Goal: Task Accomplishment & Management: Manage account settings

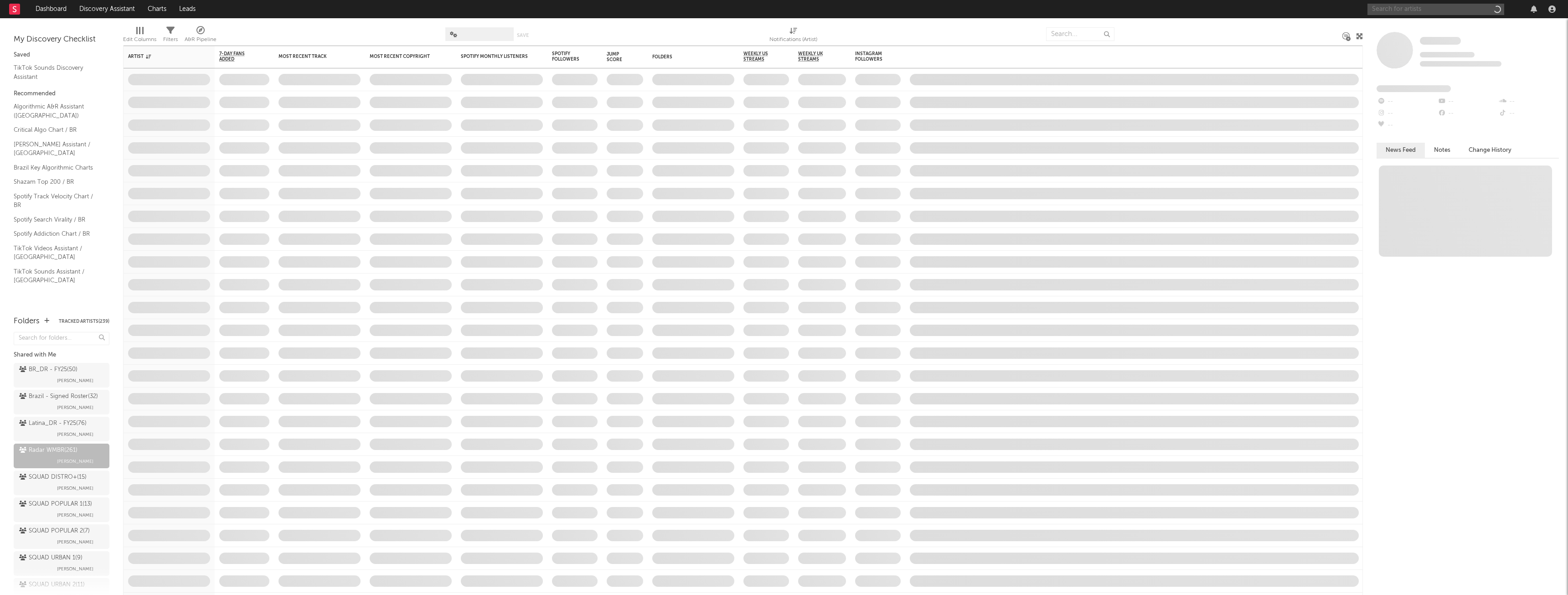
click at [1425, 5] on input "text" at bounding box center [1436, 9] width 137 height 11
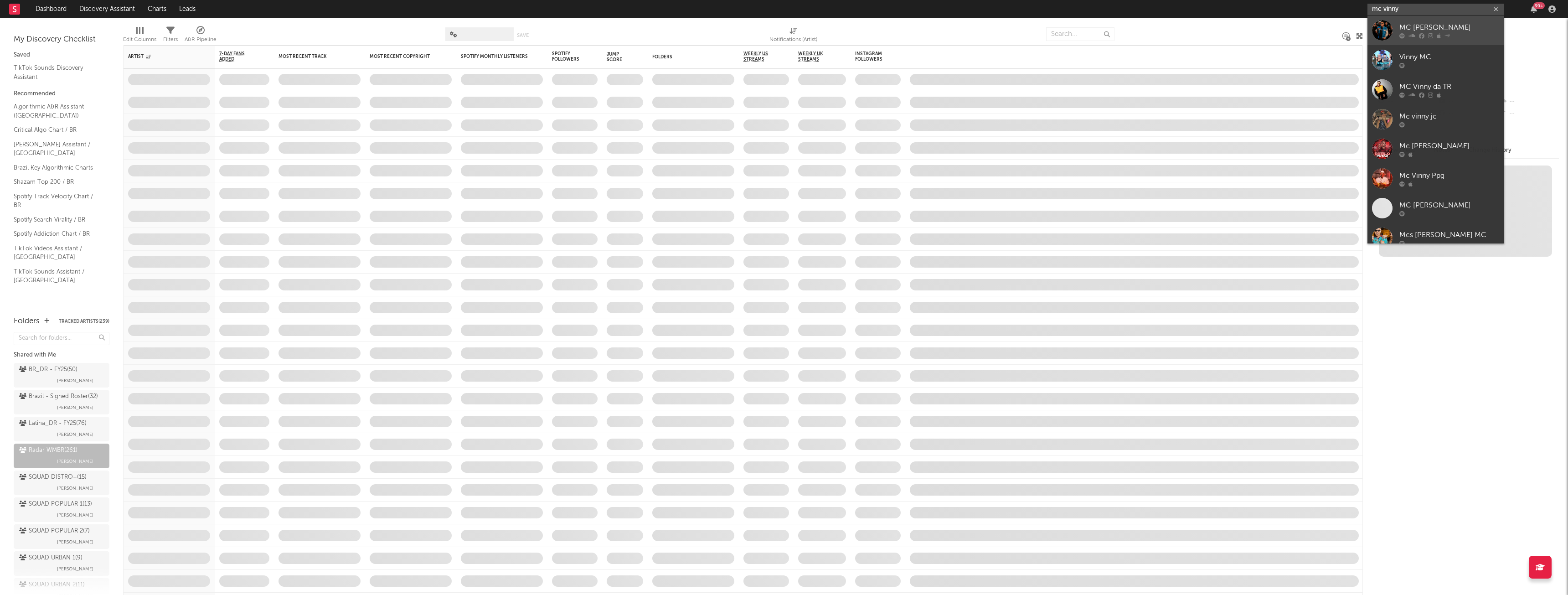
type input "mc vinny"
click at [1431, 28] on div "MC [PERSON_NAME]" at bounding box center [1449, 27] width 101 height 11
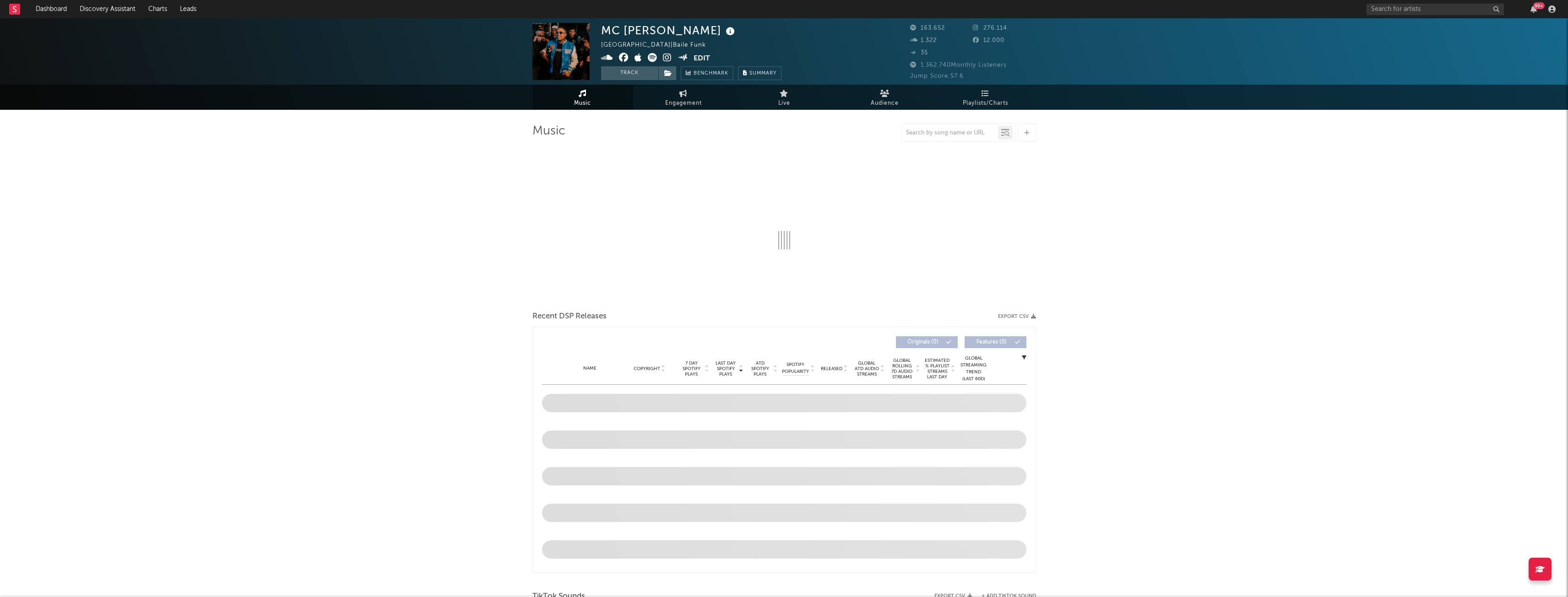
select select "6m"
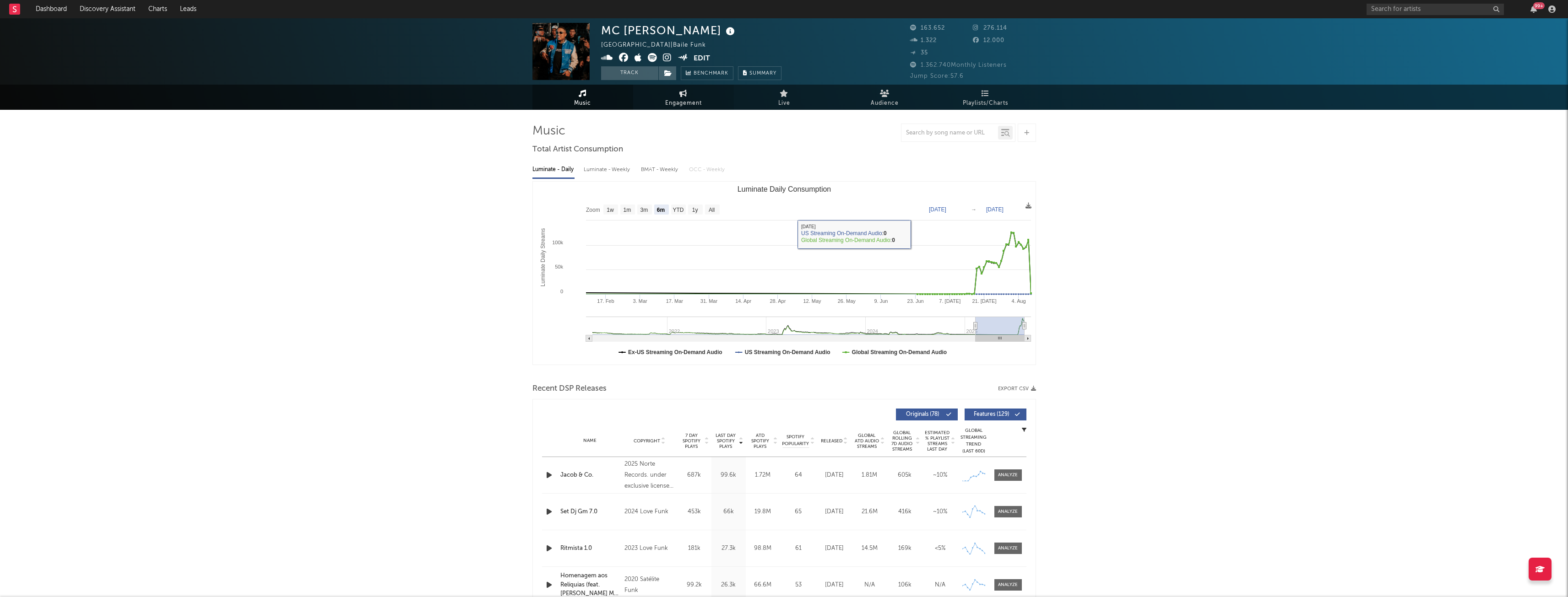
click at [673, 96] on link "Engagement" at bounding box center [683, 97] width 101 height 25
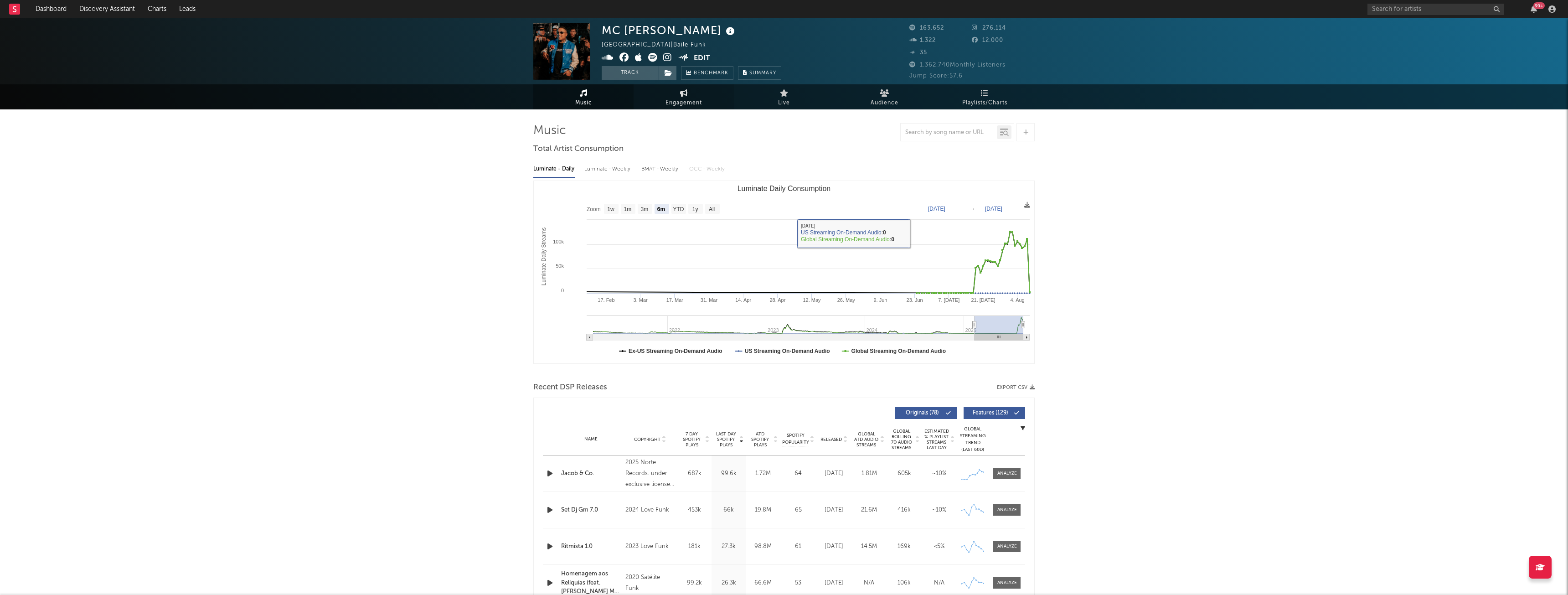
select select "1w"
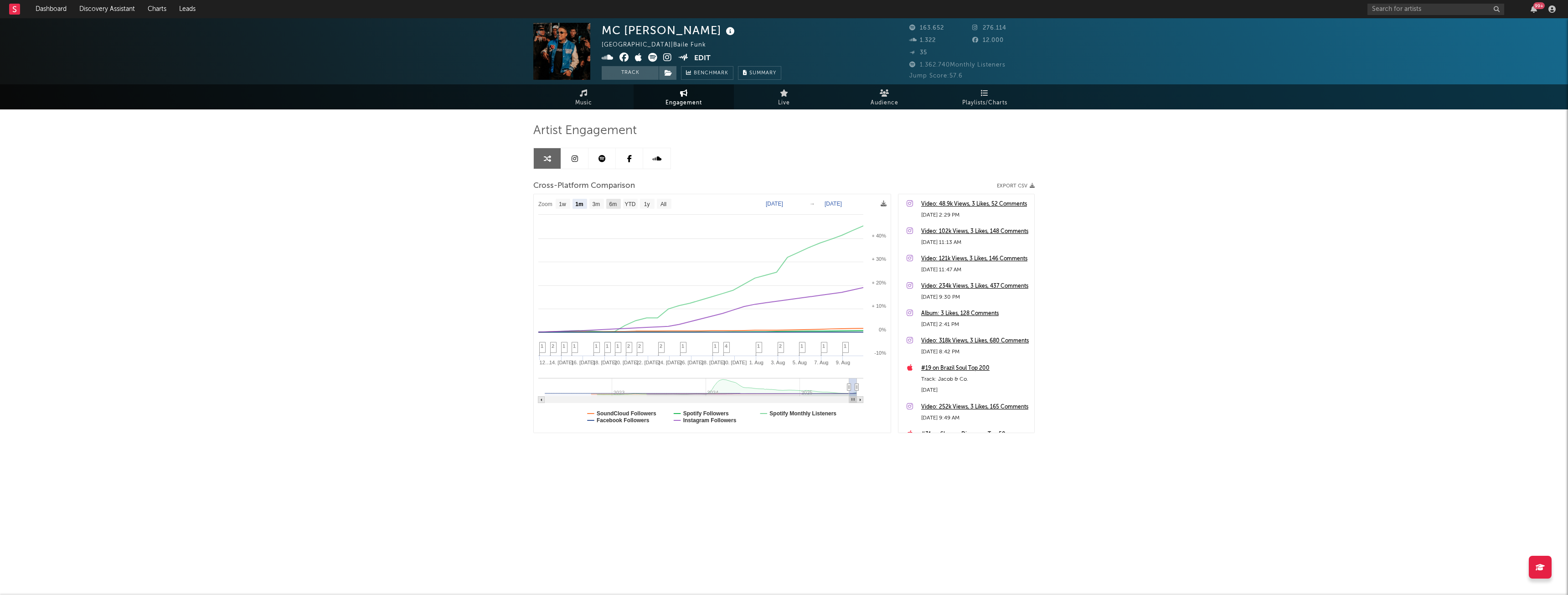
click at [615, 205] on text "6m" at bounding box center [613, 204] width 8 height 7
select select "6m"
type input "[DATE]"
select select "6m"
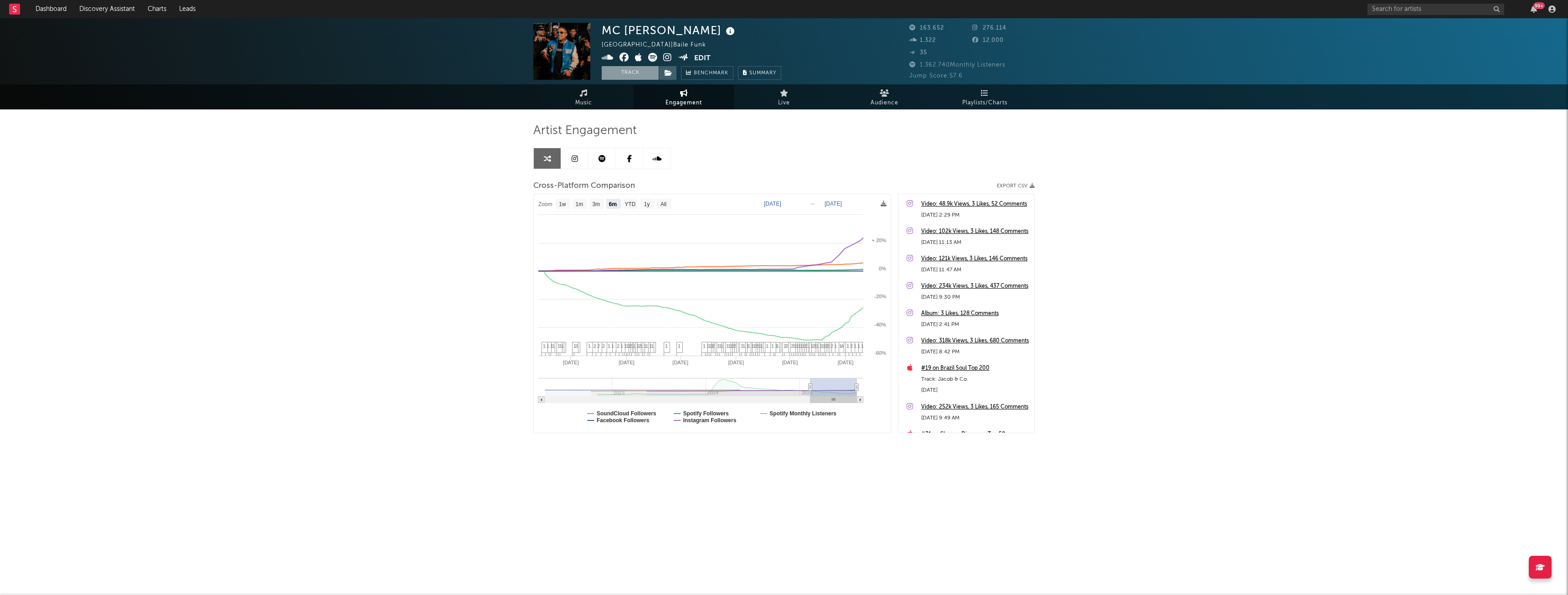
click at [618, 72] on button "Track" at bounding box center [630, 73] width 57 height 14
select select "1w"
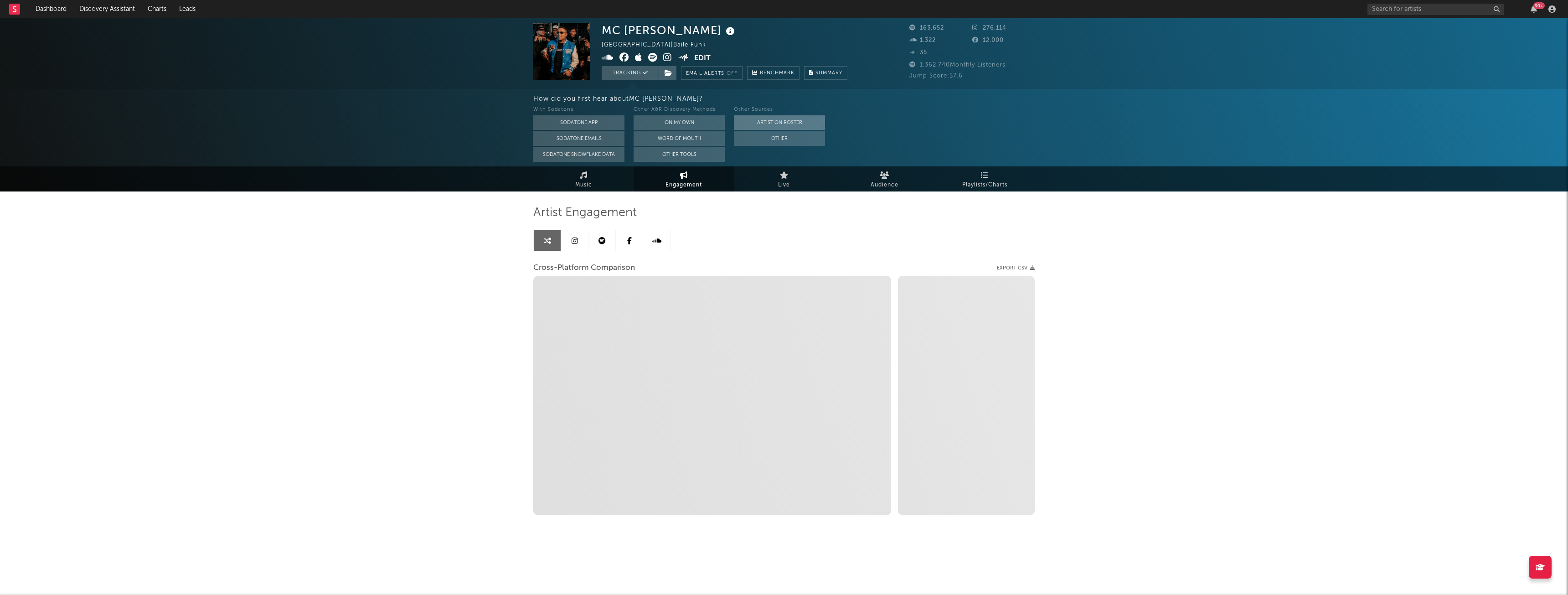
select select "1m"
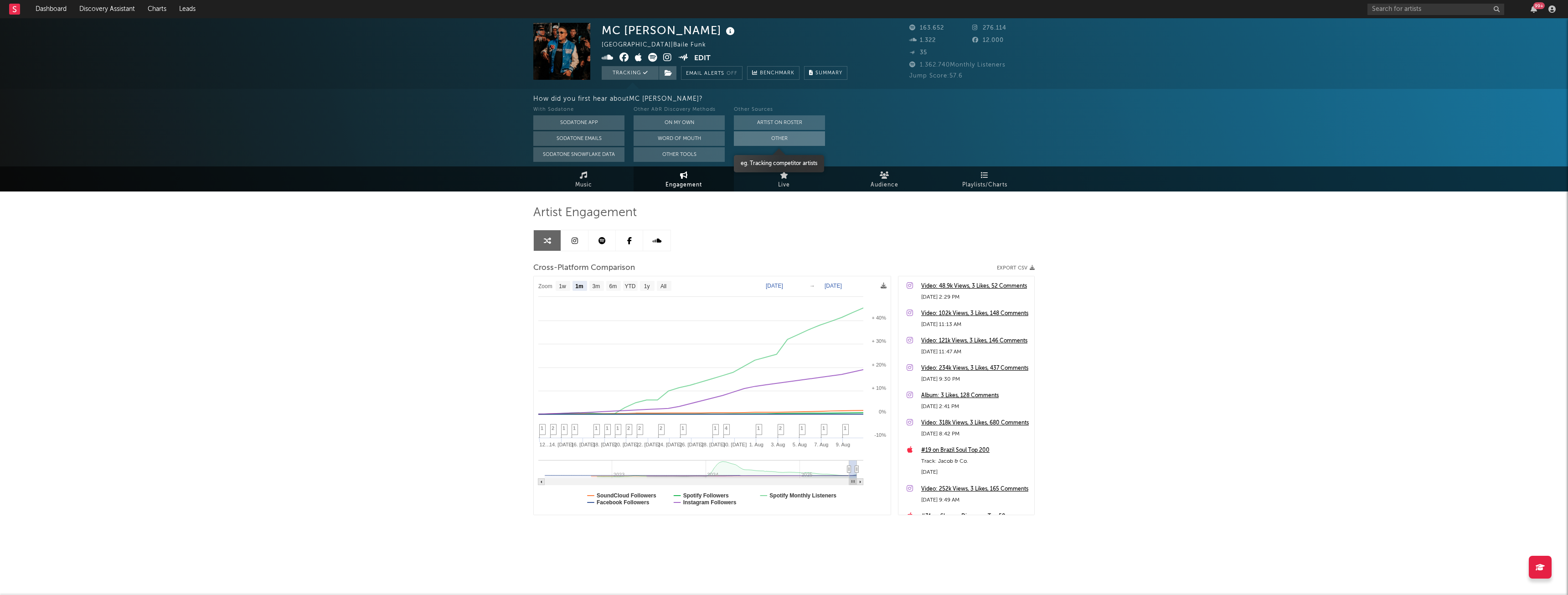
click at [780, 139] on button "Other" at bounding box center [779, 139] width 91 height 14
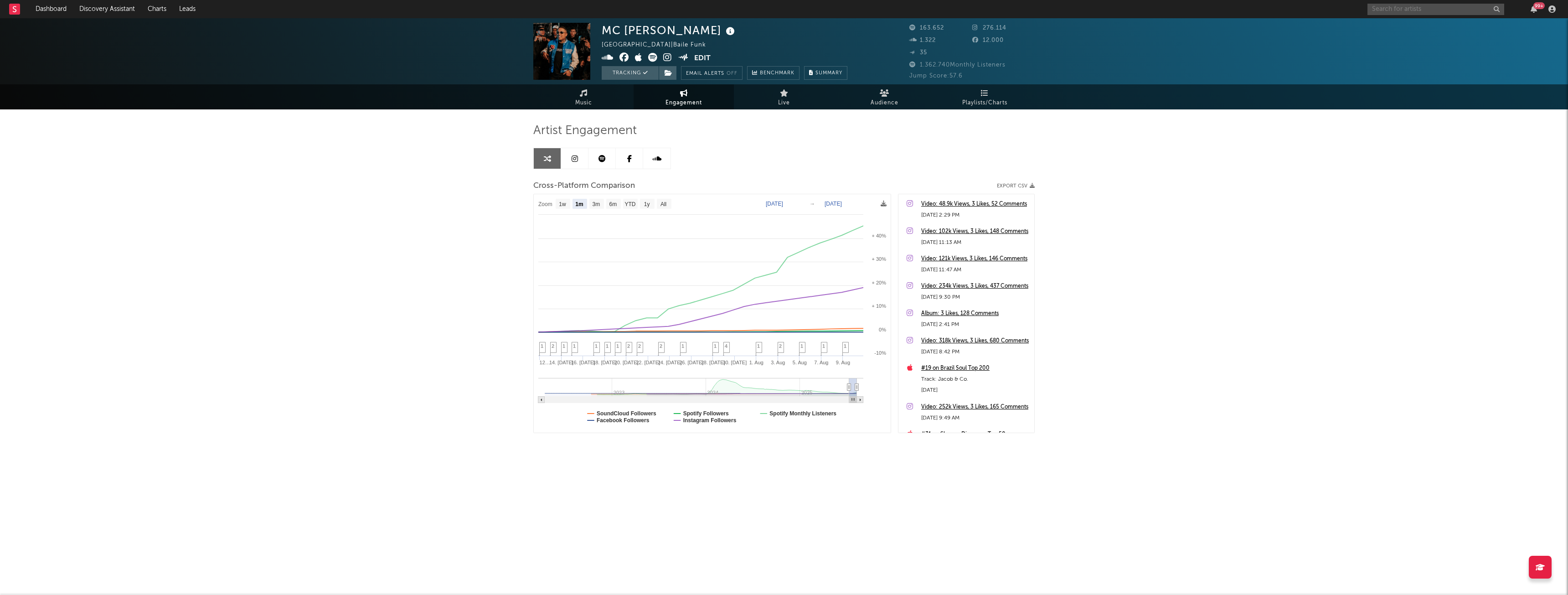
click at [1437, 9] on input "text" at bounding box center [1436, 9] width 137 height 11
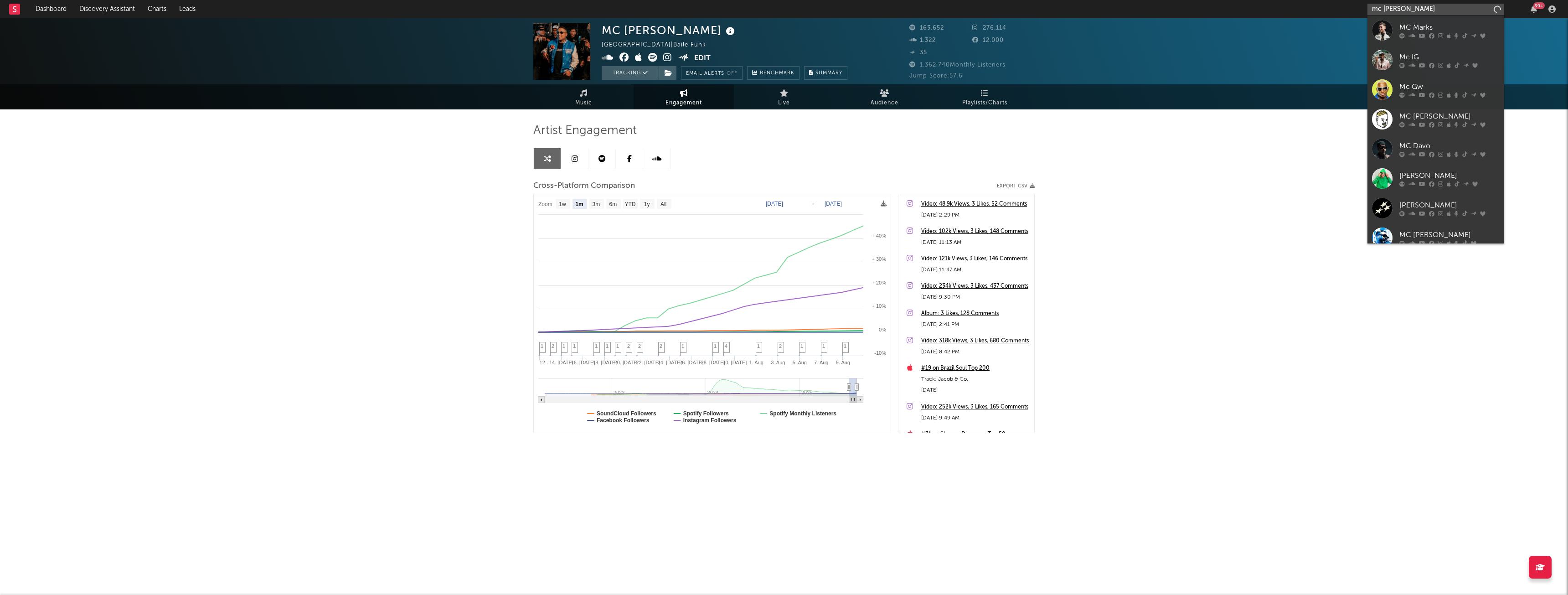
type input "mc [PERSON_NAME]"
click at [1434, 32] on div "MC Nito" at bounding box center [1449, 27] width 101 height 11
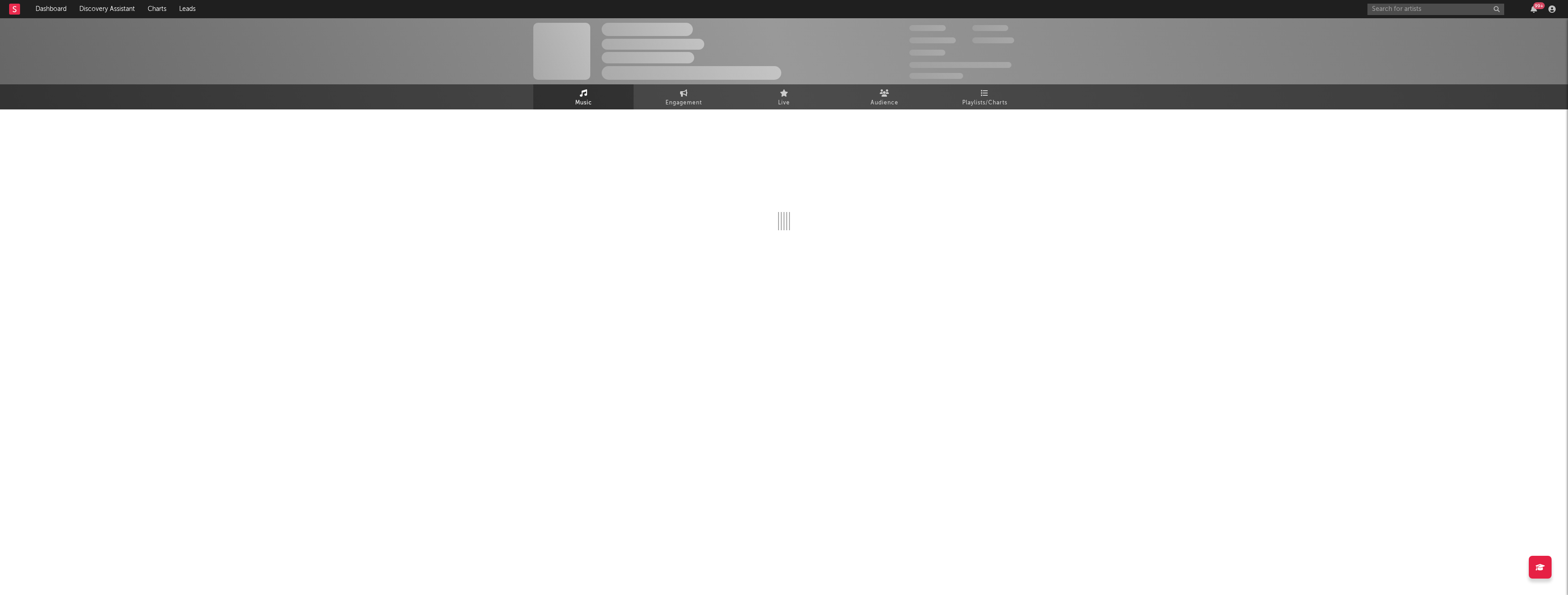
select select "6m"
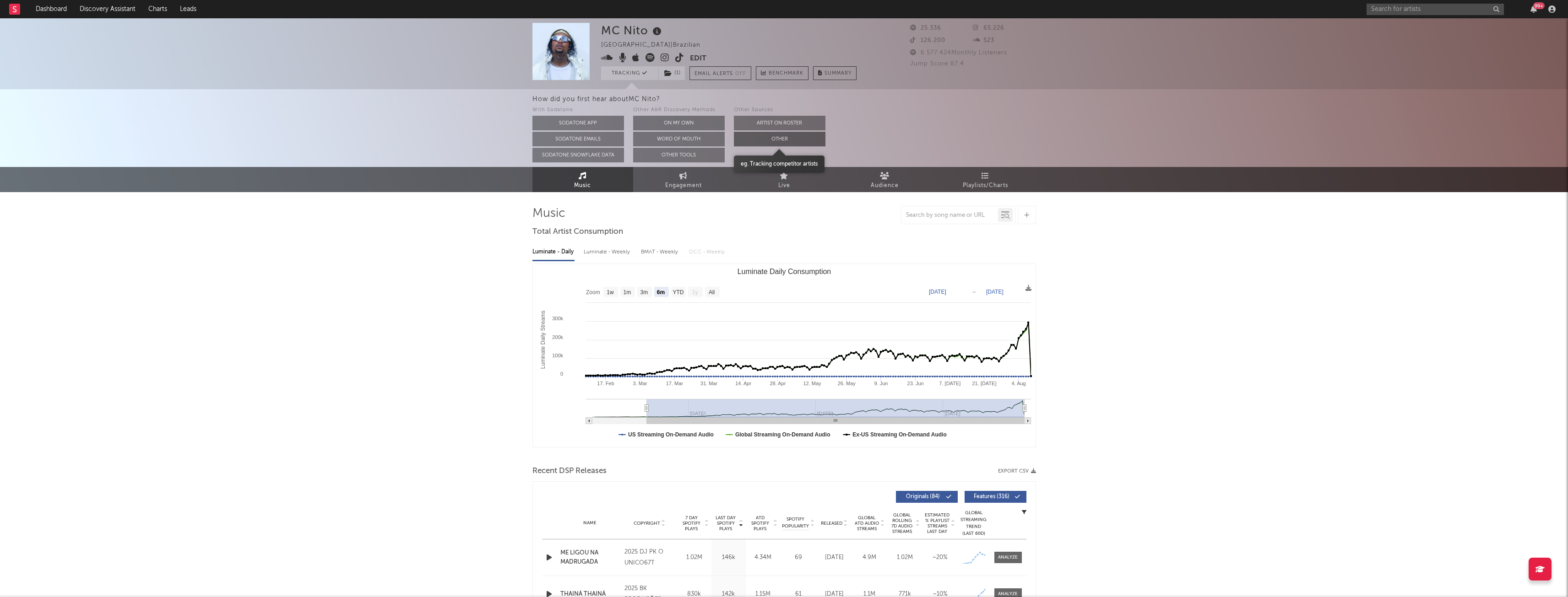
click at [792, 135] on button "Other" at bounding box center [780, 139] width 92 height 15
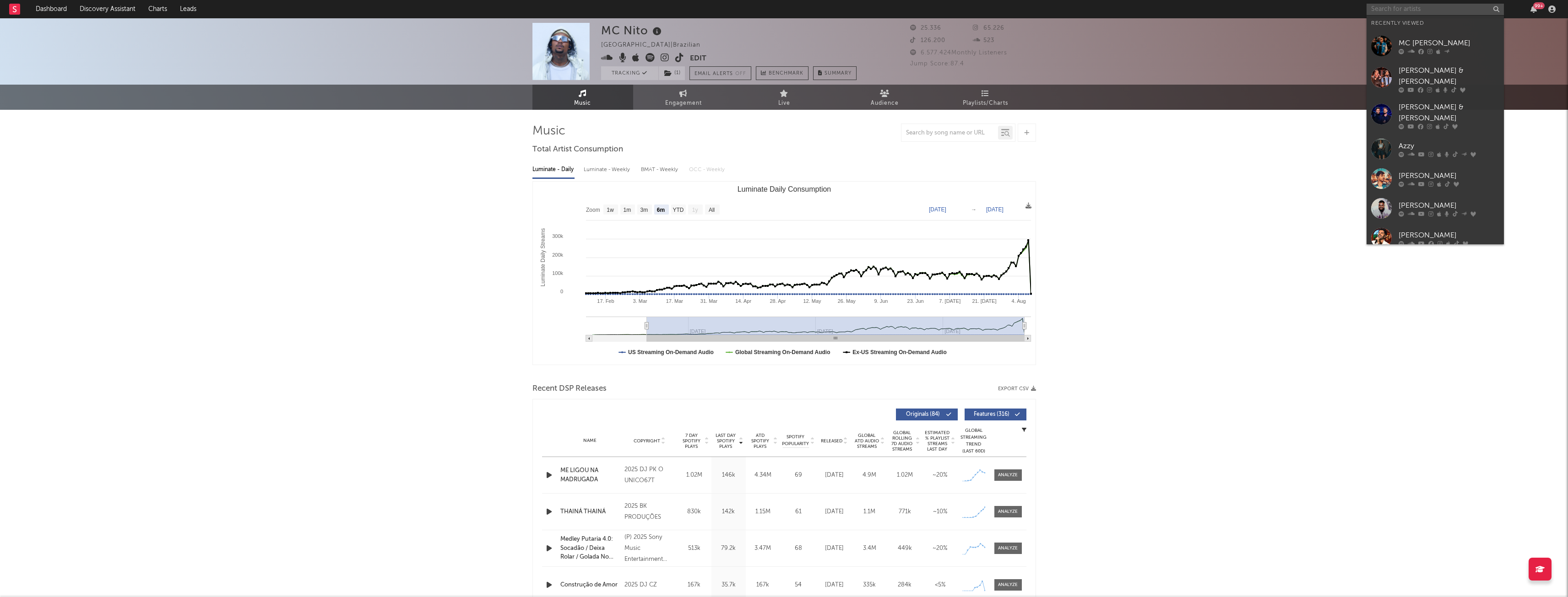
click at [1397, 8] on input "text" at bounding box center [1435, 9] width 137 height 11
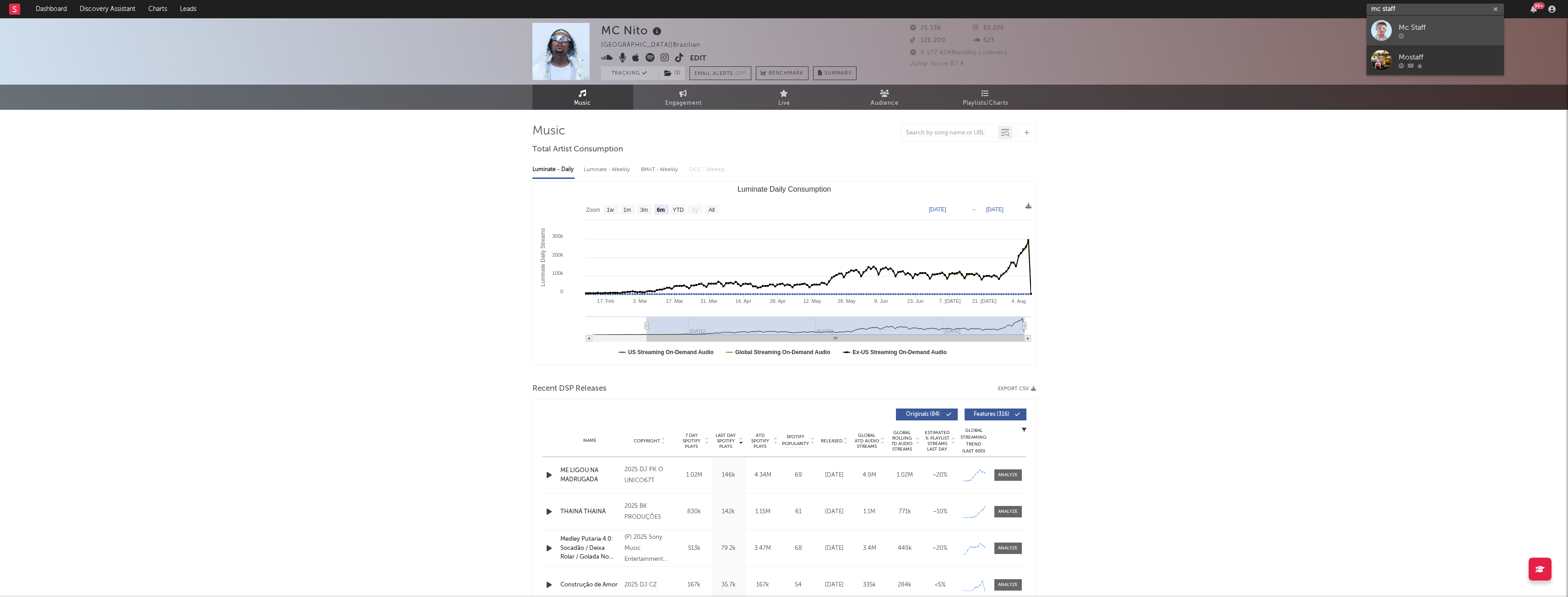
type input "mc staff"
click at [1414, 32] on div "Mc Staff" at bounding box center [1449, 27] width 101 height 11
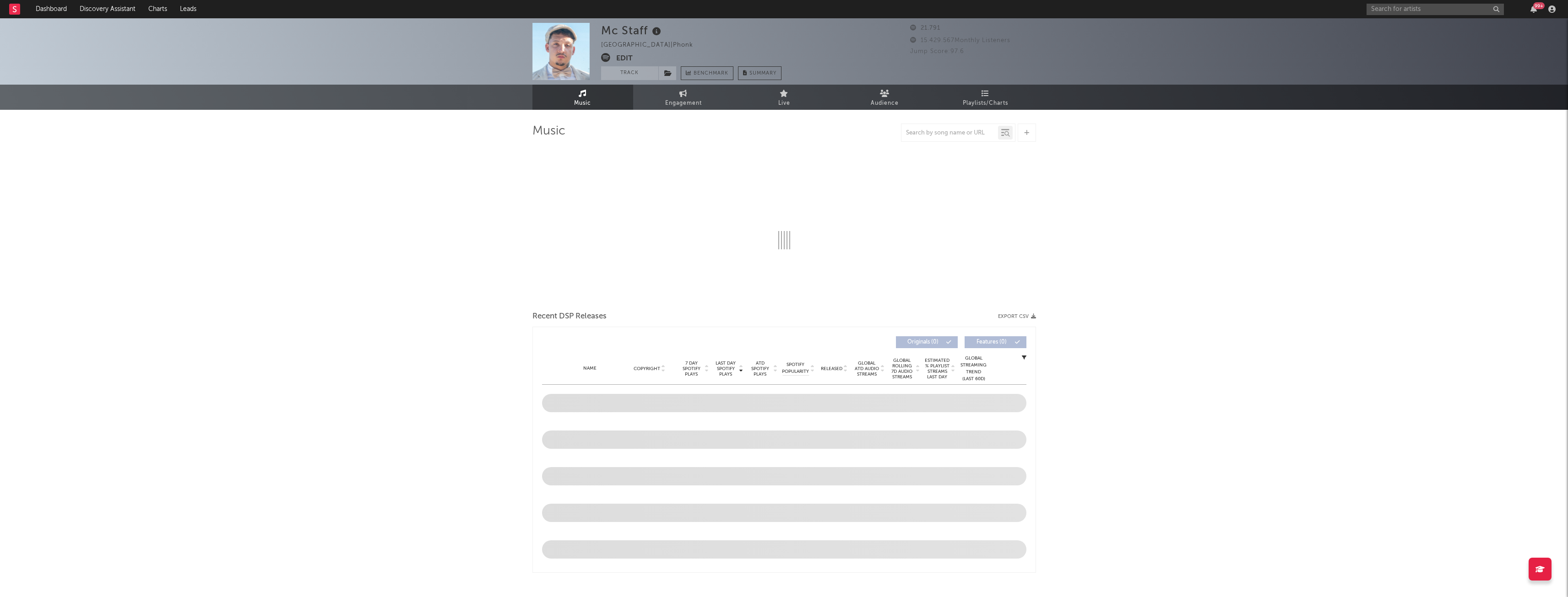
select select "1w"
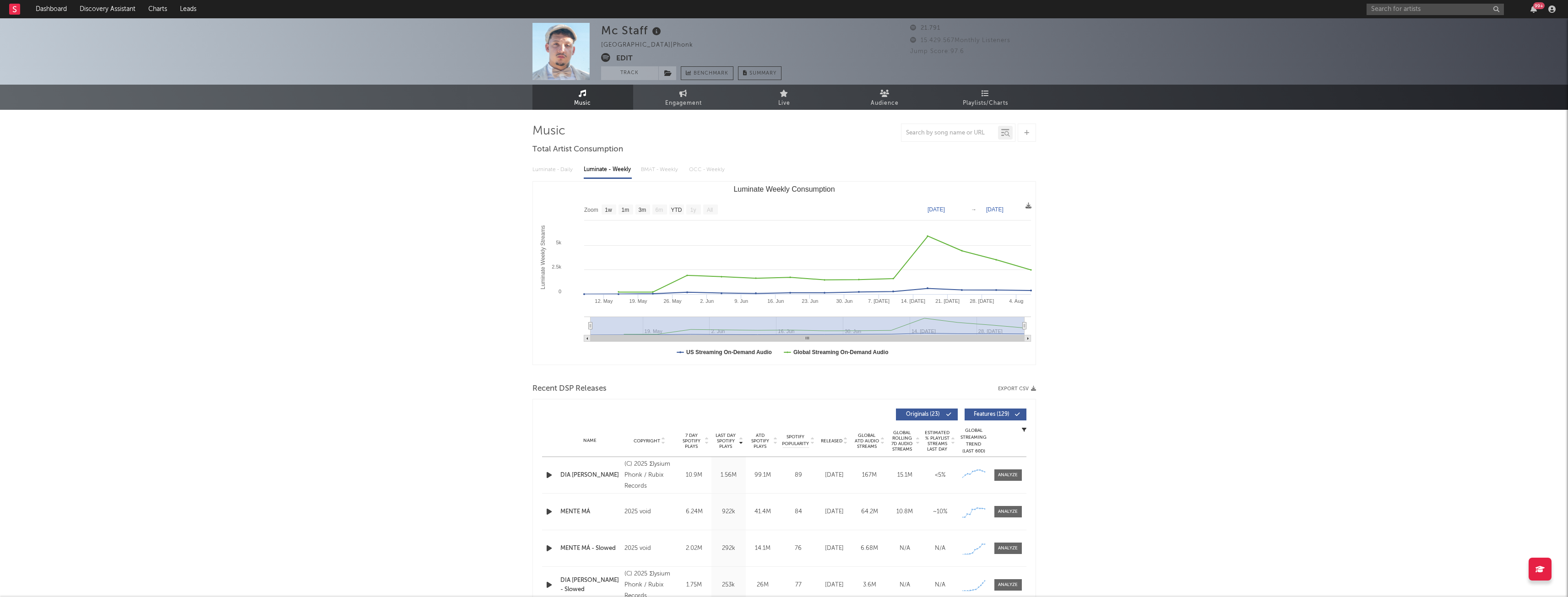
click at [622, 56] on button "Edit" at bounding box center [624, 58] width 17 height 11
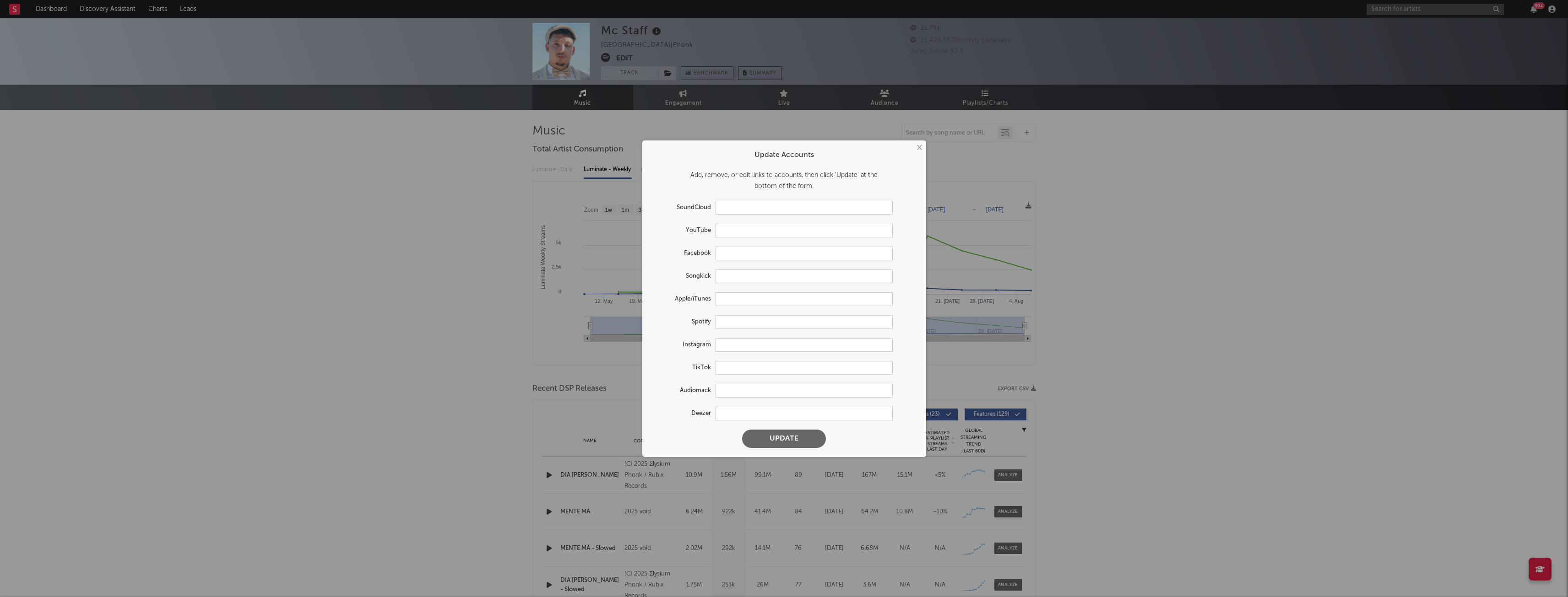
type input "[URL][DOMAIN_NAME]"
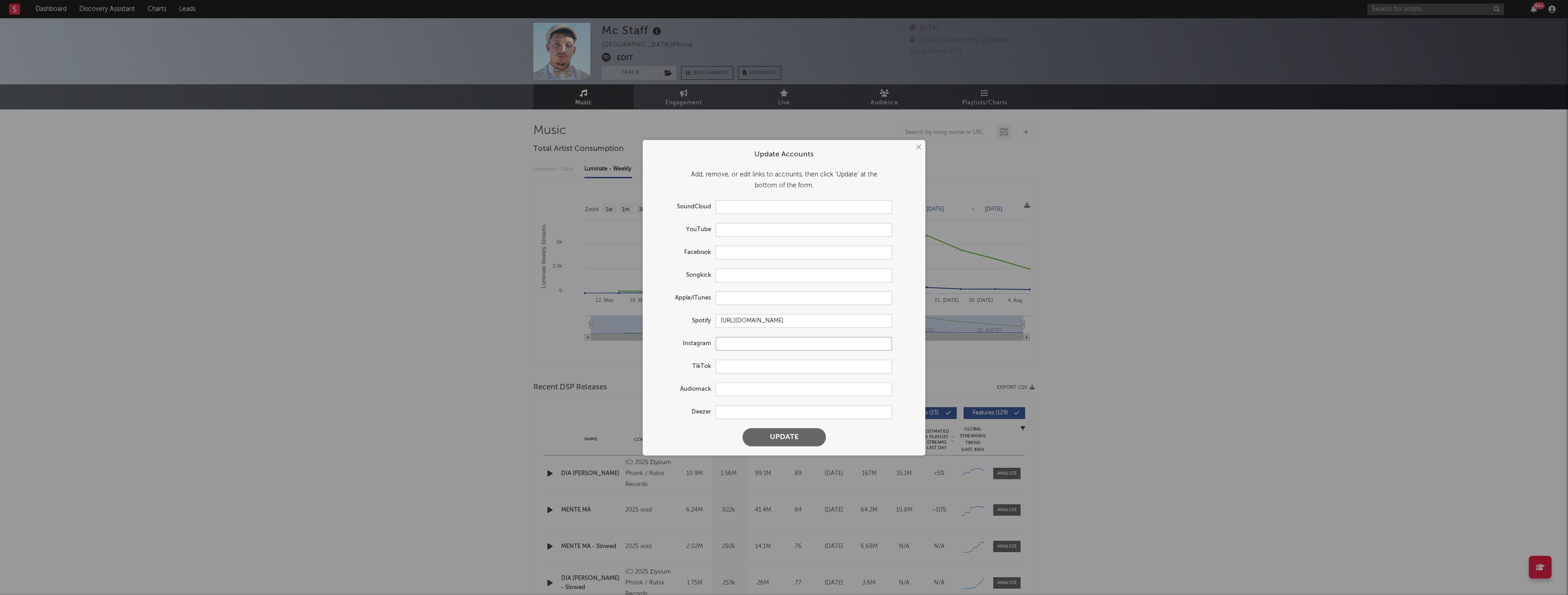
click at [734, 343] on input "text" at bounding box center [804, 344] width 176 height 14
paste input "[URL][DOMAIN_NAME]"
type input "[URL][DOMAIN_NAME]"
click at [788, 437] on button "Update" at bounding box center [784, 437] width 83 height 18
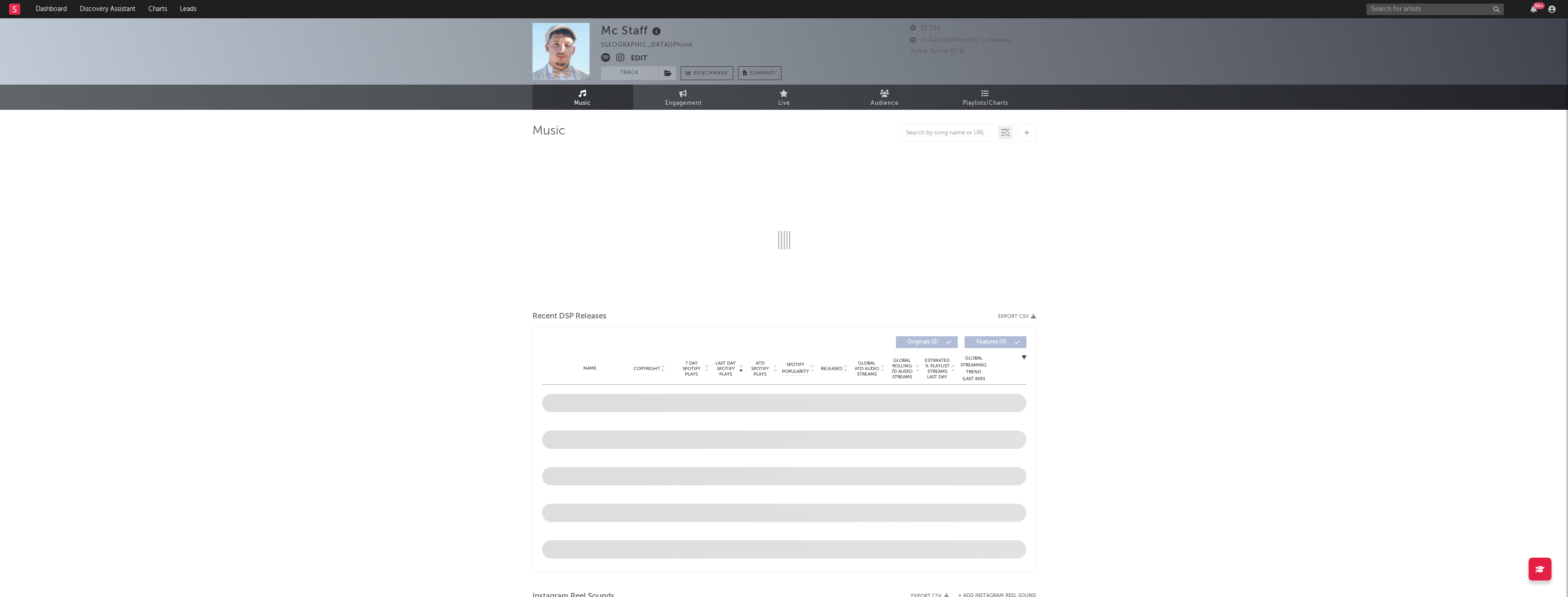
select select "1w"
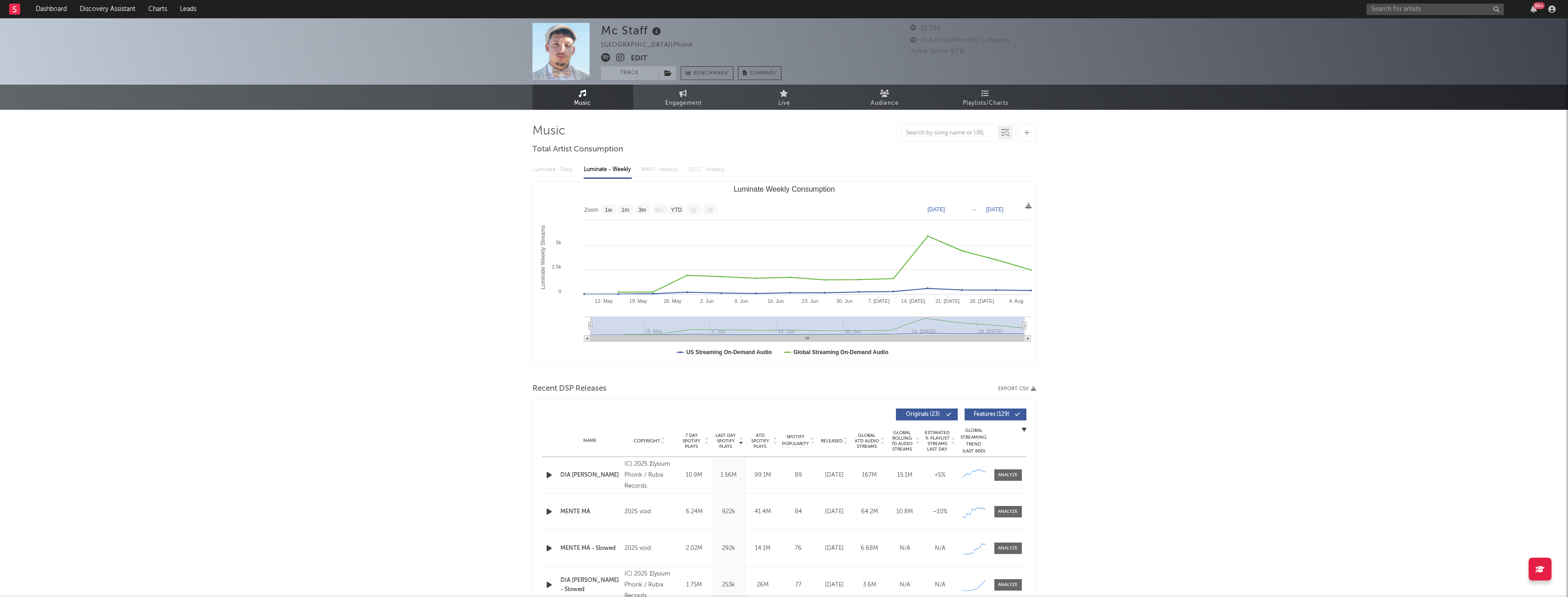
click at [643, 57] on button "Edit" at bounding box center [639, 58] width 17 height 11
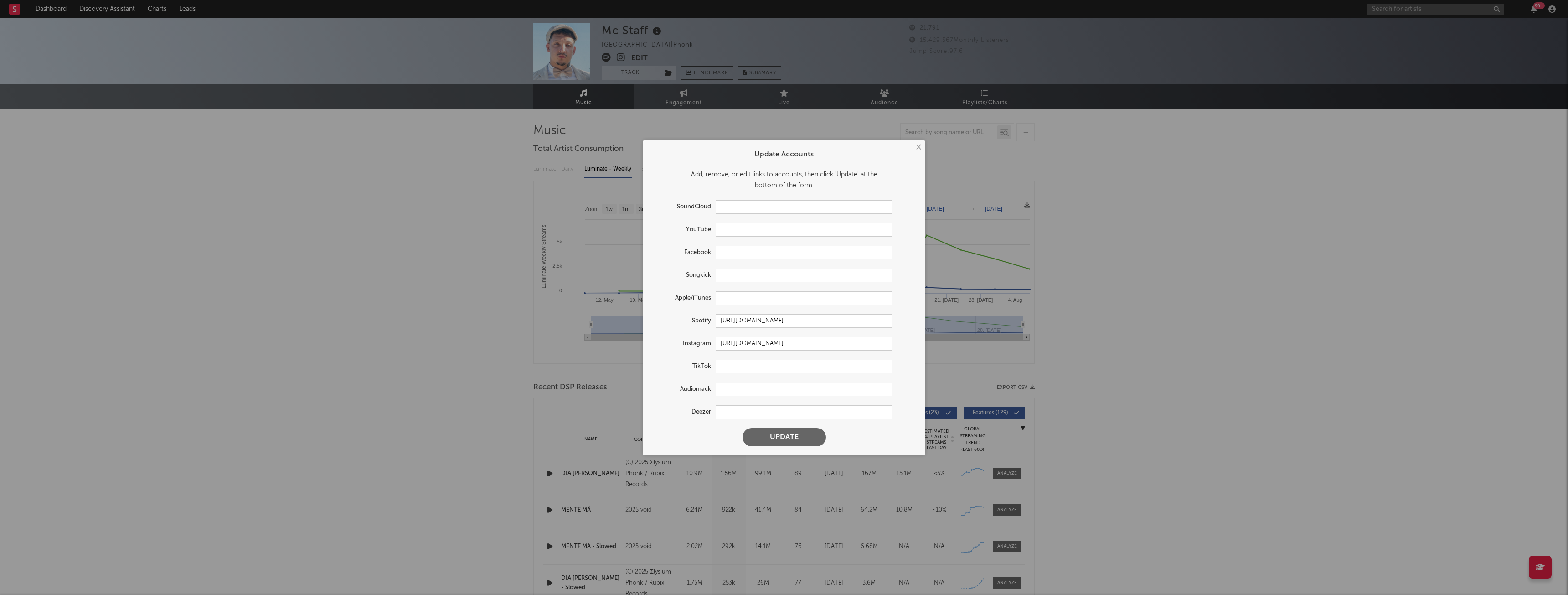
click at [732, 364] on input "text" at bounding box center [804, 366] width 176 height 14
paste input "[URL][DOMAIN_NAME]"
type input "[URL][DOMAIN_NAME]"
click at [799, 434] on button "Update" at bounding box center [784, 437] width 83 height 18
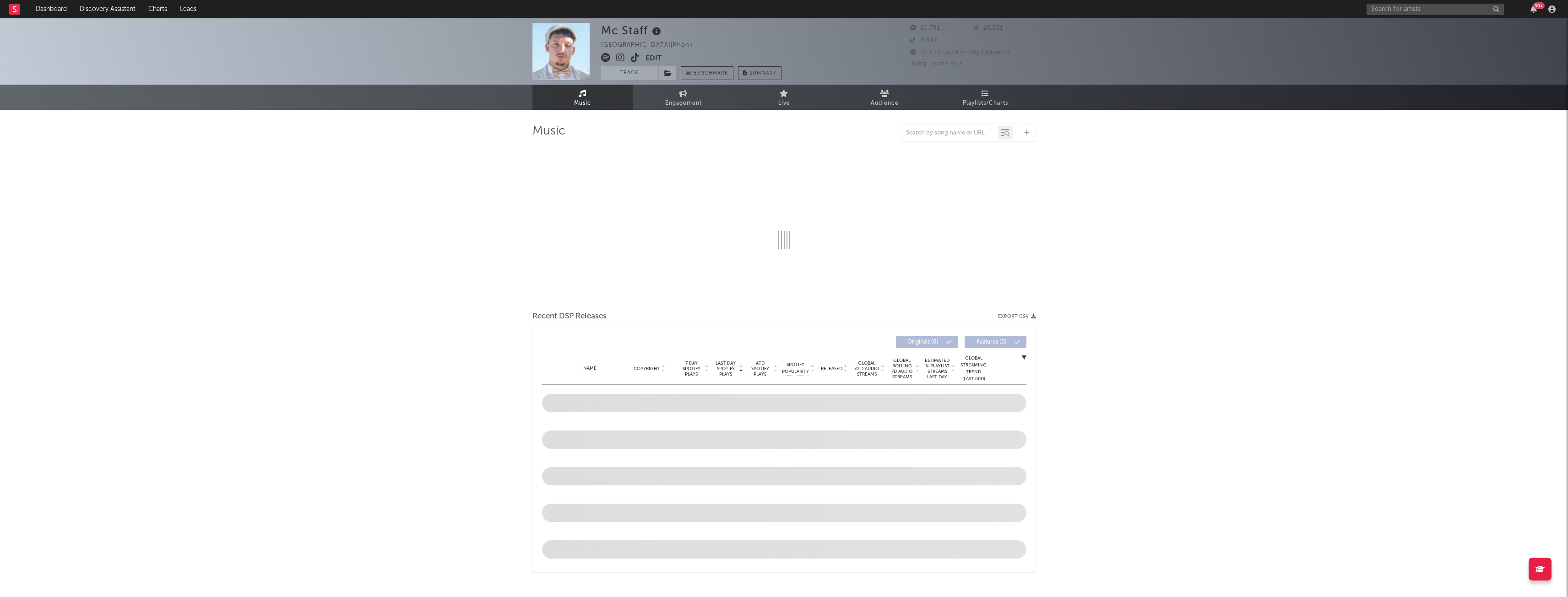
select select "1w"
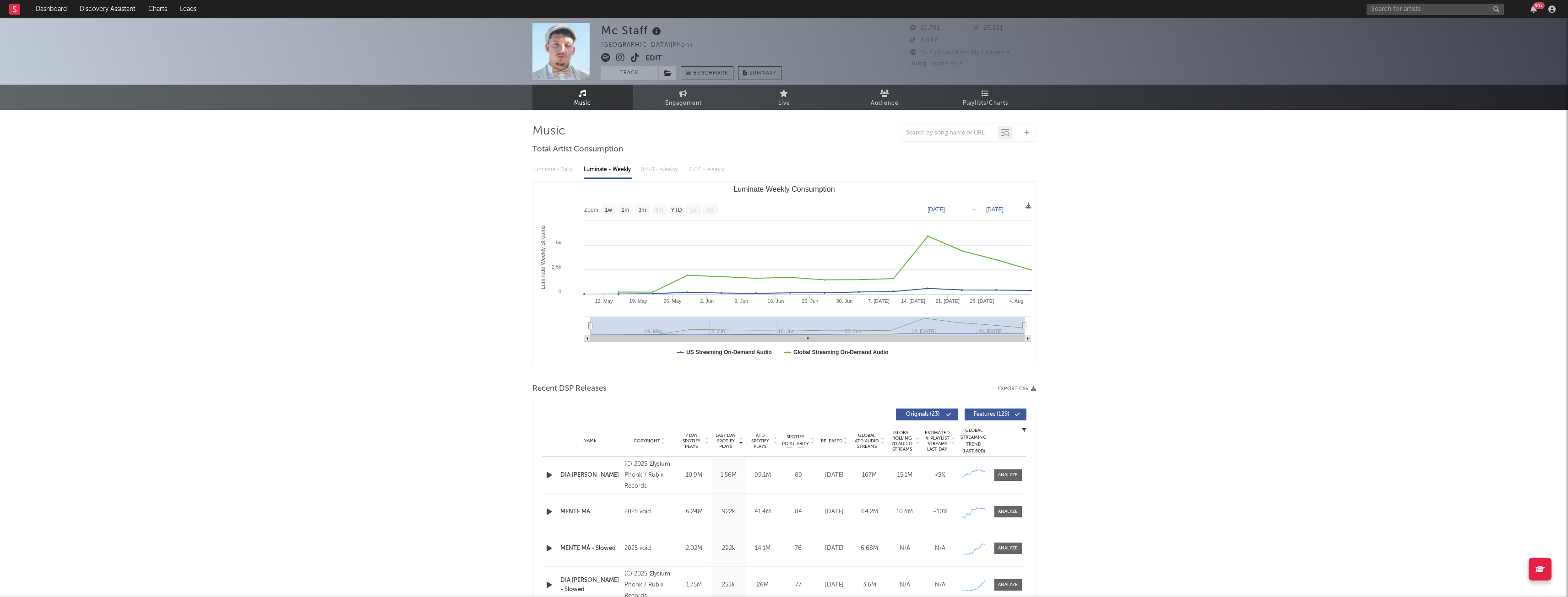
click at [654, 57] on button "Edit" at bounding box center [654, 58] width 17 height 11
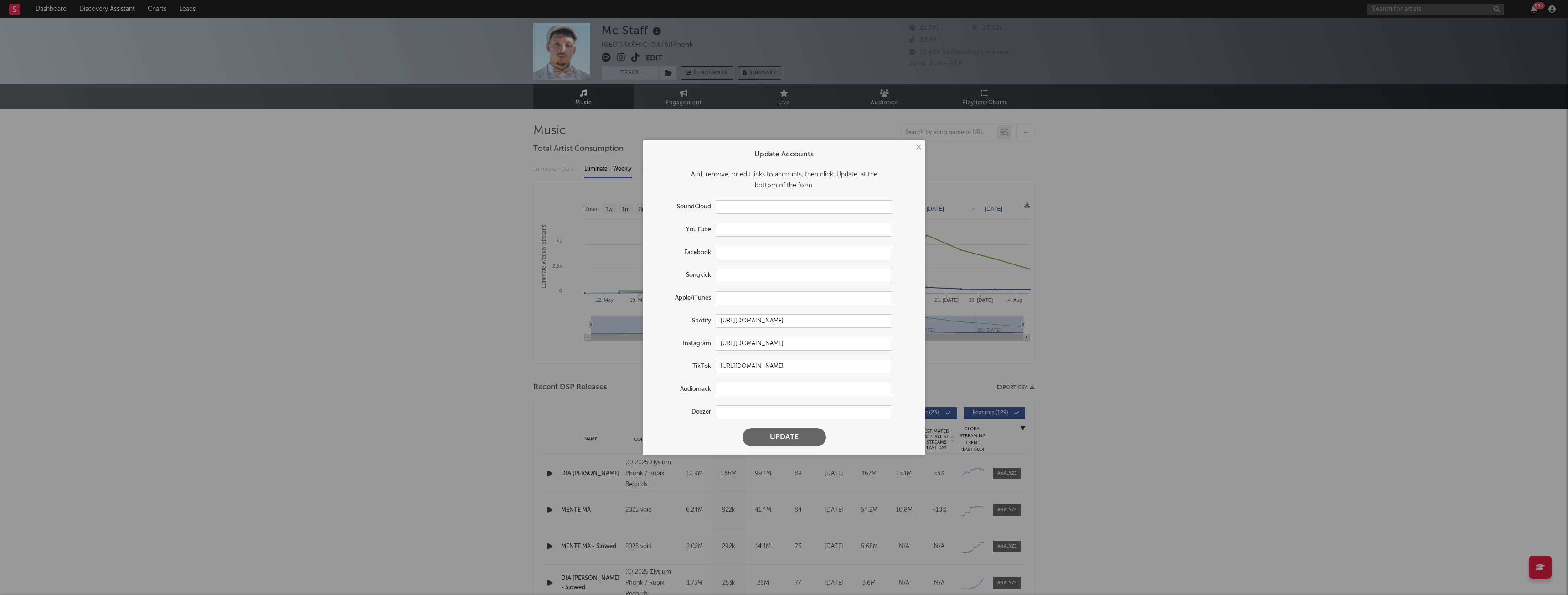
click at [432, 83] on div "× Update Accounts Add, remove, or edit links to accounts, then click 'Update' a…" at bounding box center [784, 297] width 1568 height 595
